Goal: Information Seeking & Learning: Learn about a topic

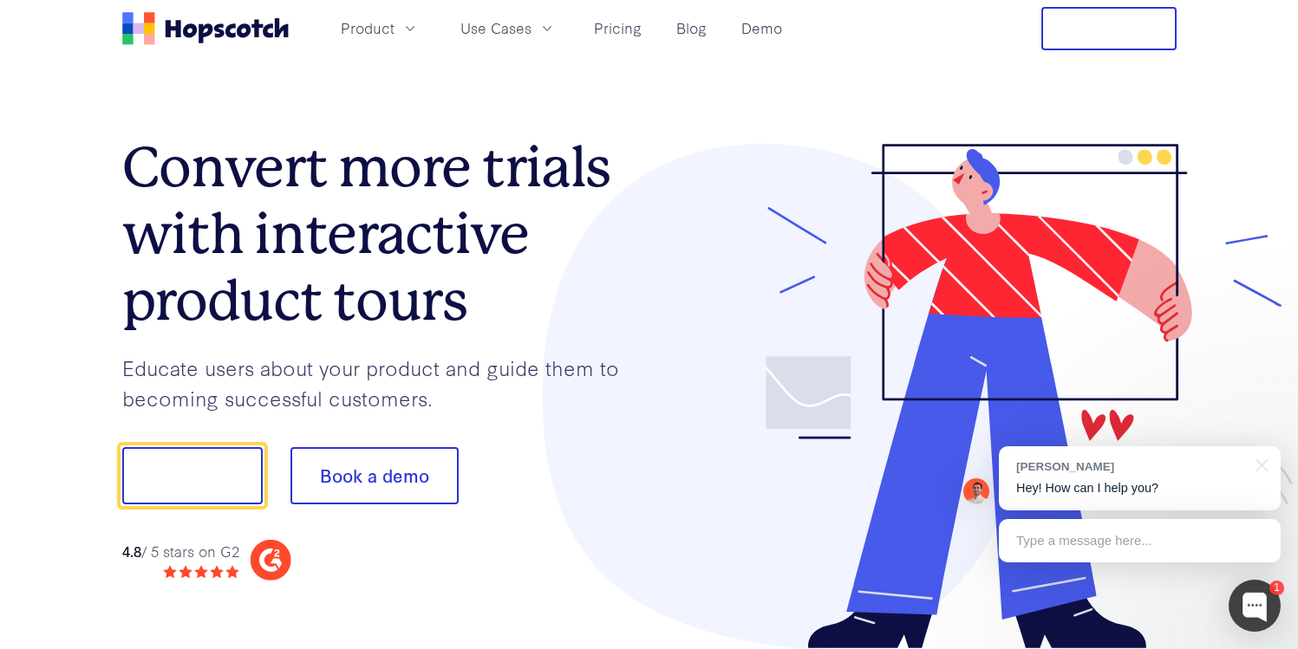
click at [338, 374] on p "Educate users about your product and guide them to becoming successful customer…" at bounding box center [385, 383] width 527 height 60
click at [504, 28] on span "Use Cases" at bounding box center [495, 28] width 71 height 22
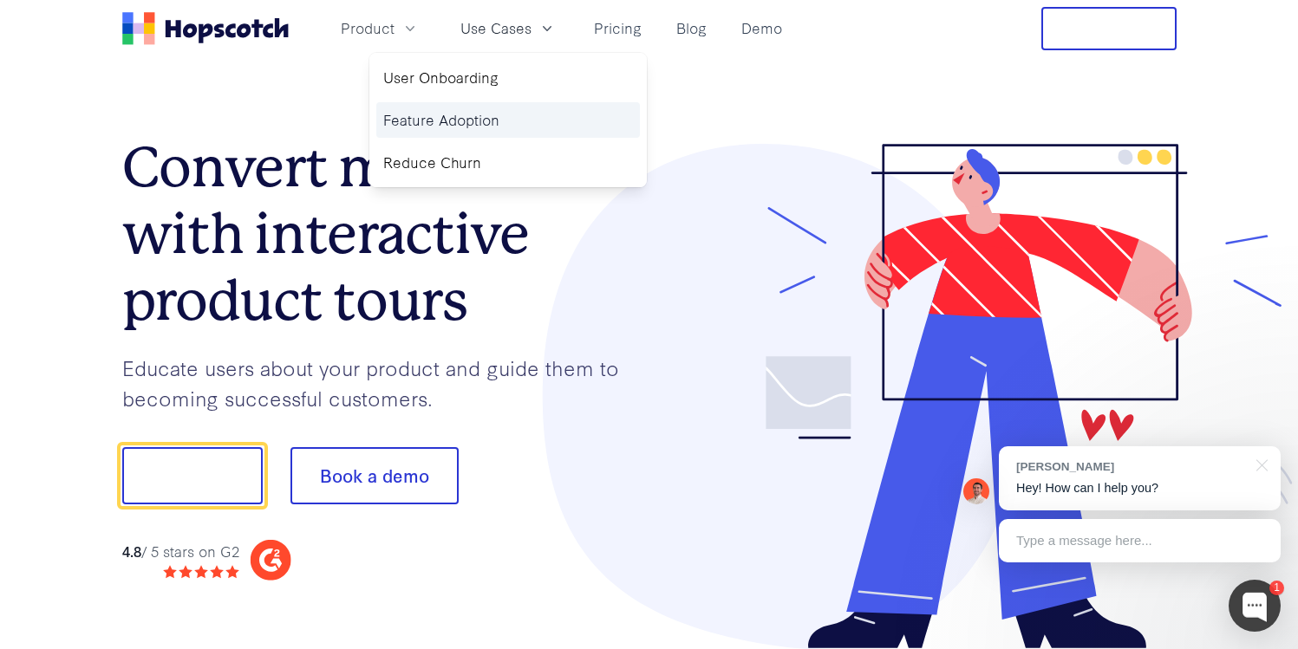
click at [479, 130] on link "Feature Adoption" at bounding box center [508, 120] width 264 height 36
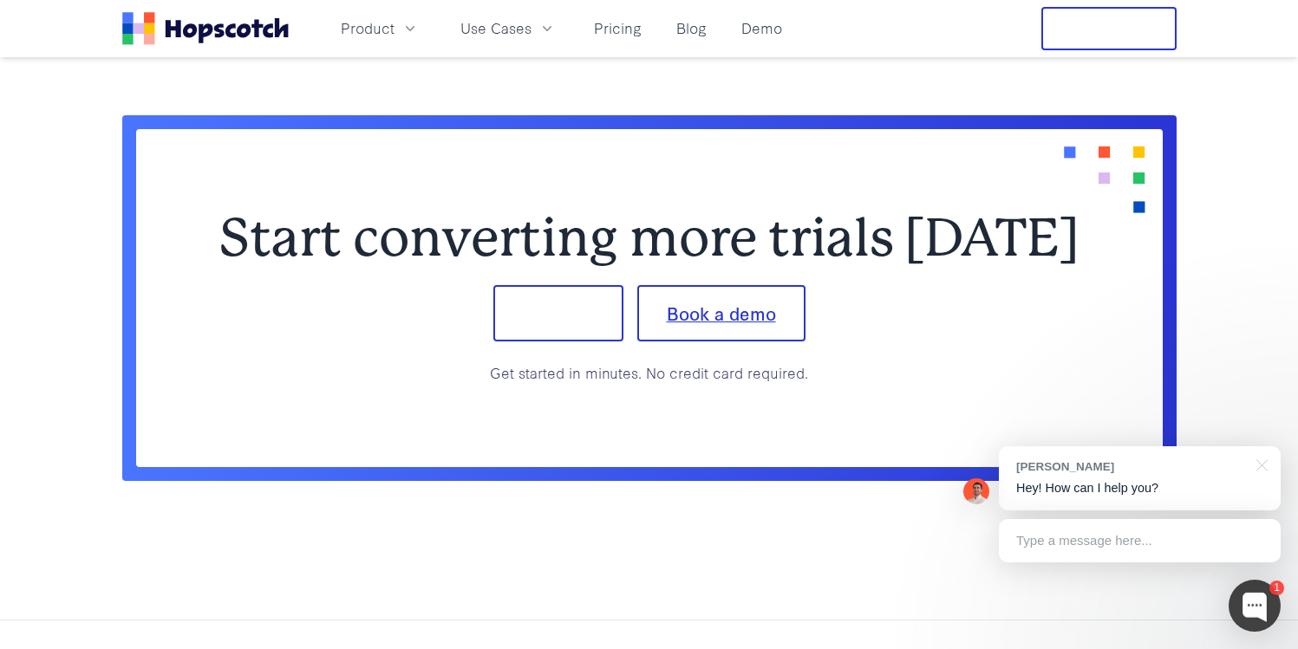
scroll to position [4838, 0]
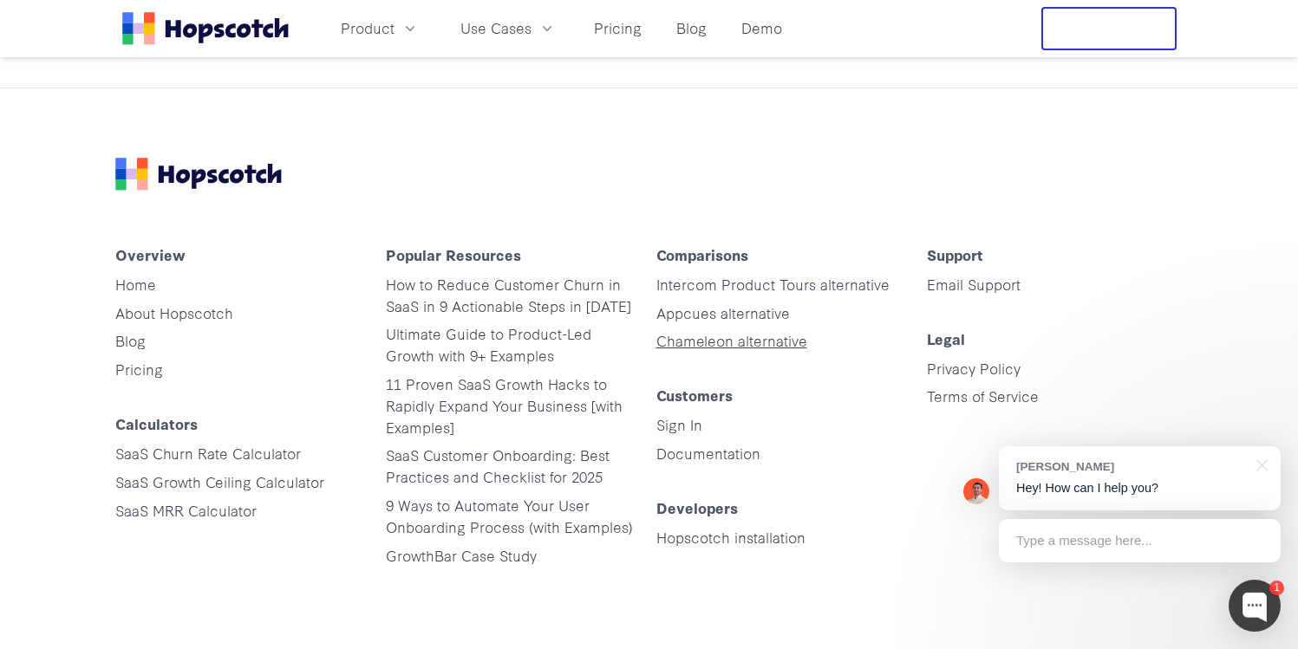
click at [712, 339] on link "Chameleon alternative" at bounding box center [731, 340] width 151 height 20
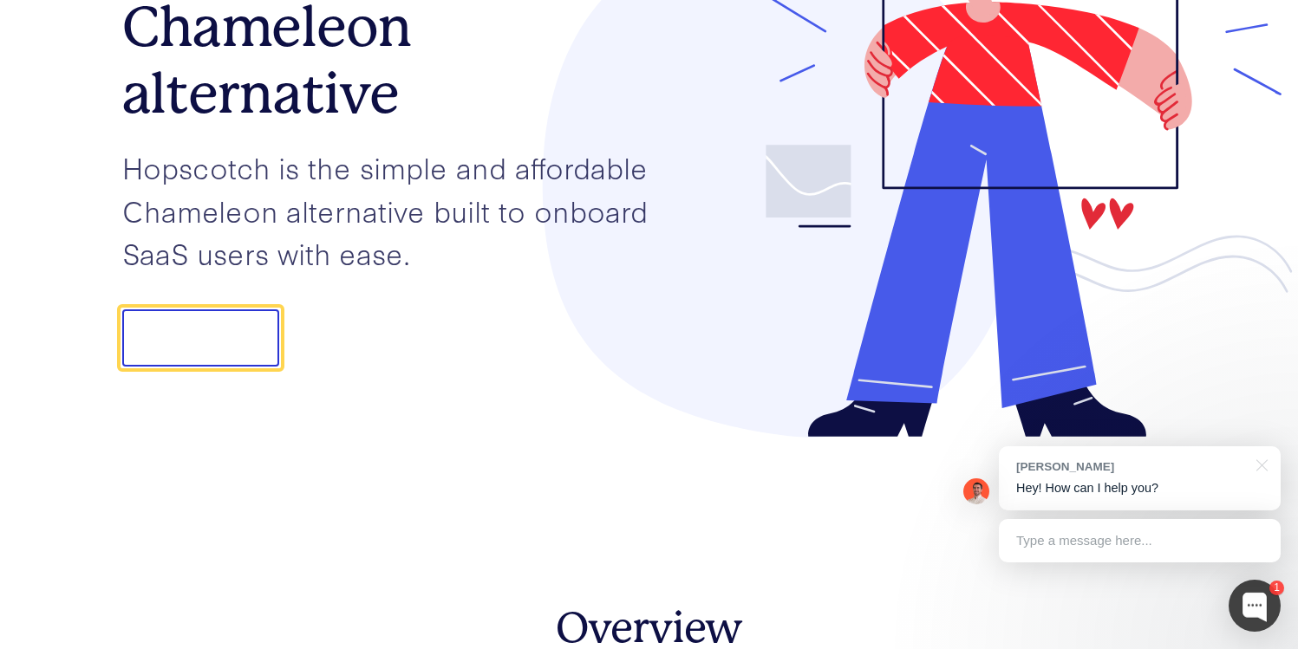
scroll to position [234, 0]
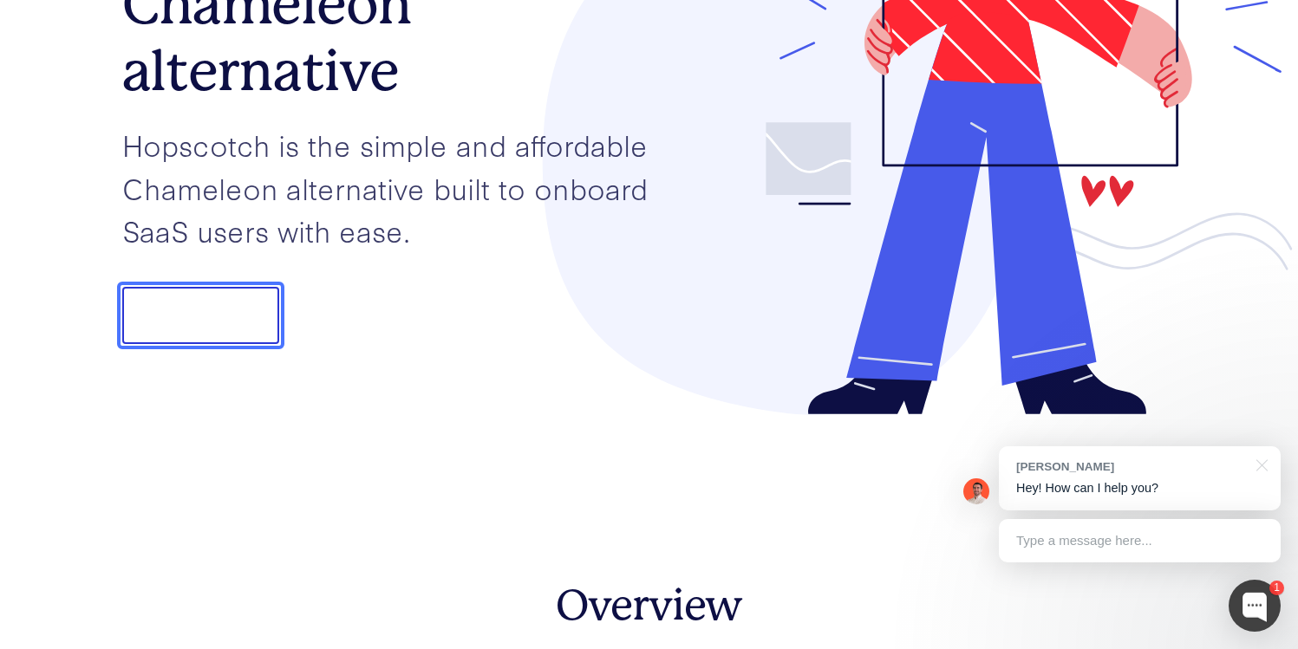
click at [192, 296] on button "Show demo" at bounding box center [200, 315] width 157 height 57
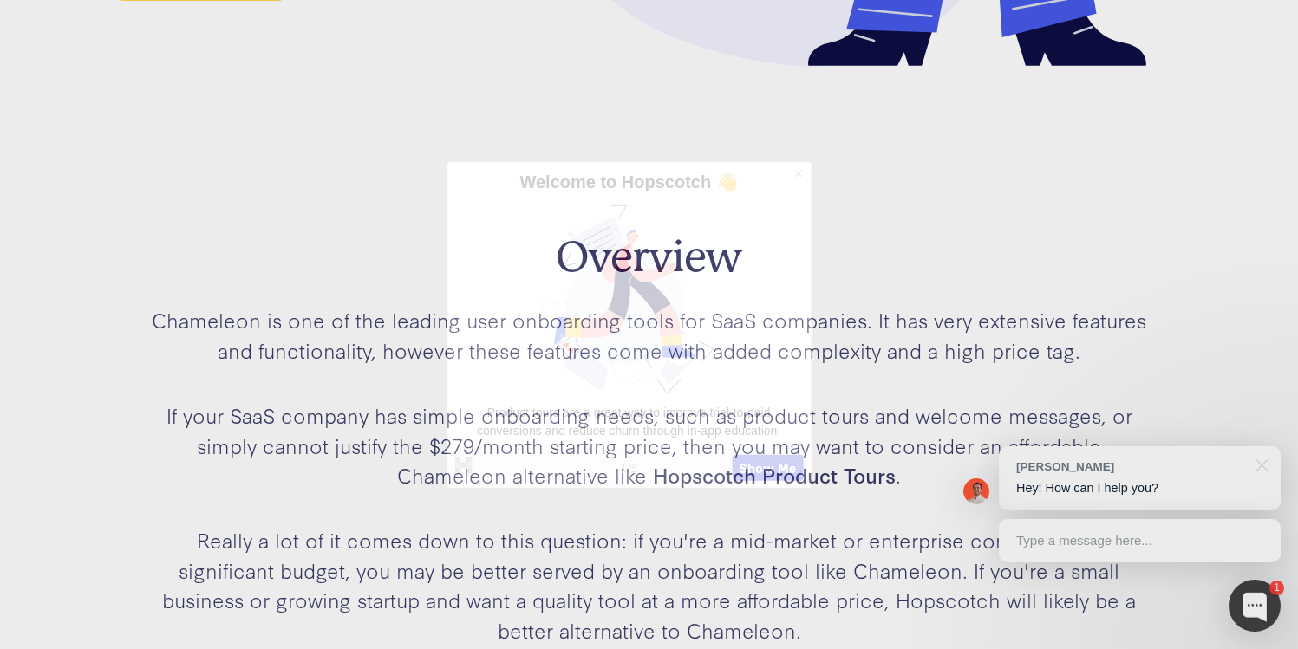
scroll to position [784, 0]
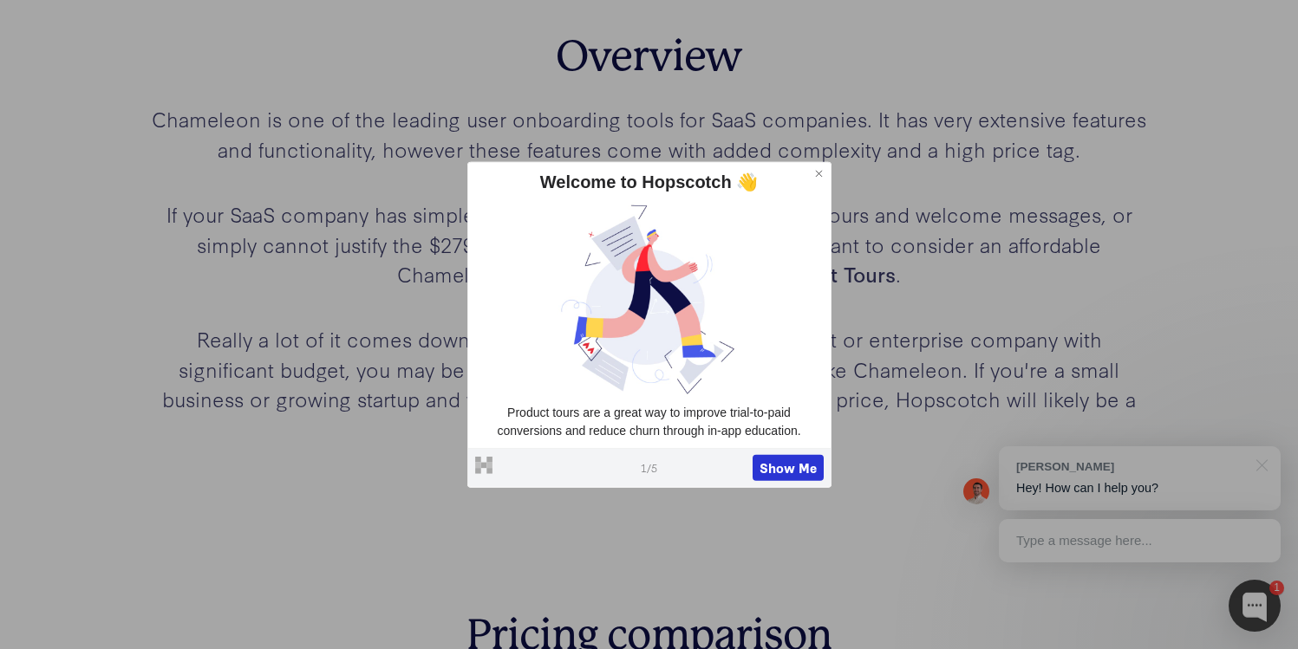
click at [815, 177] on icon at bounding box center [819, 173] width 12 height 12
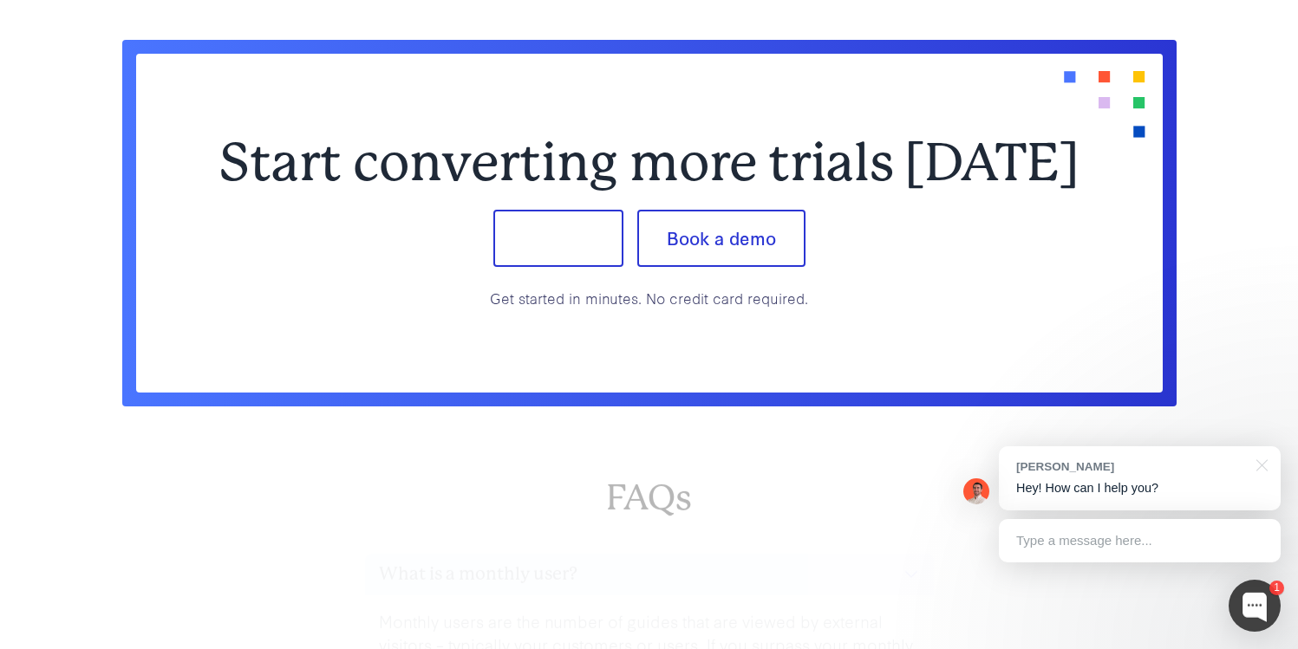
scroll to position [4592, 0]
